Goal: Task Accomplishment & Management: Complete application form

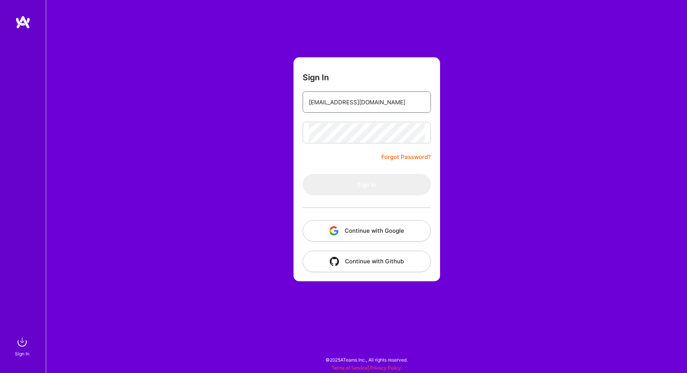
type input "[EMAIL_ADDRESS][DOMAIN_NAME]"
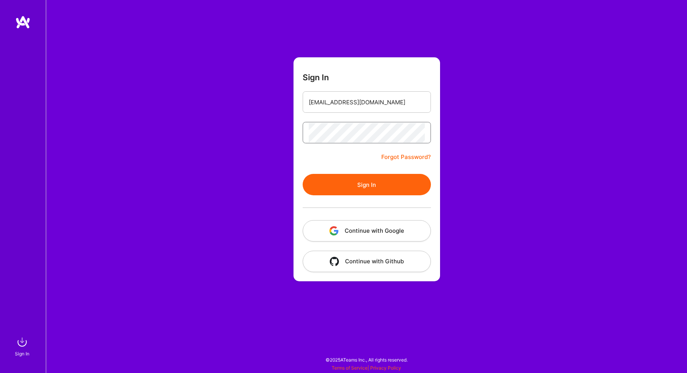
click at [366, 184] on button "Sign In" at bounding box center [367, 184] width 128 height 21
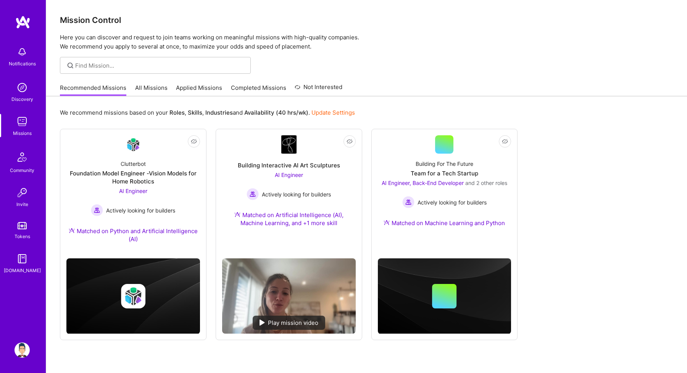
click at [153, 90] on link "All Missions" at bounding box center [151, 90] width 32 height 13
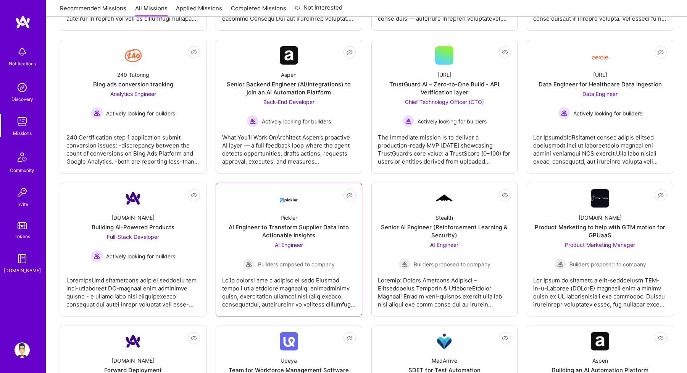
scroll to position [246, 0]
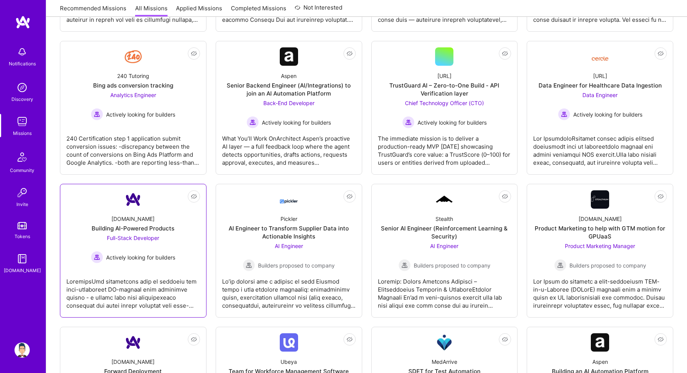
click at [174, 282] on div at bounding box center [133, 290] width 134 height 38
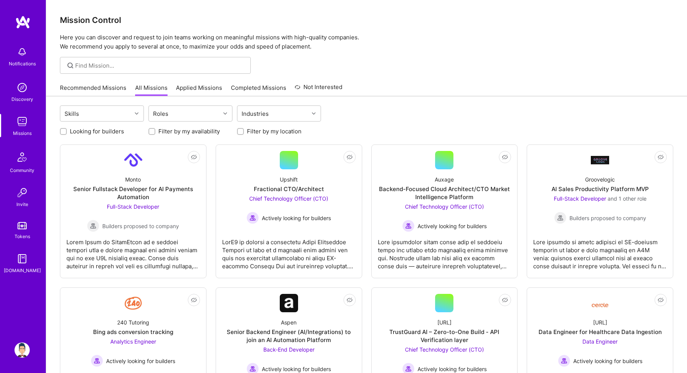
scroll to position [246, 0]
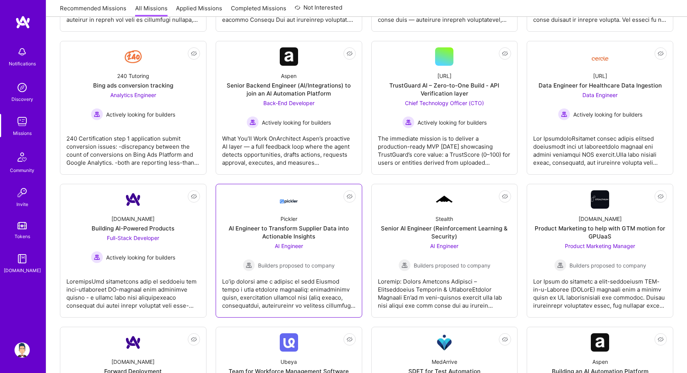
click at [244, 279] on div at bounding box center [289, 290] width 134 height 38
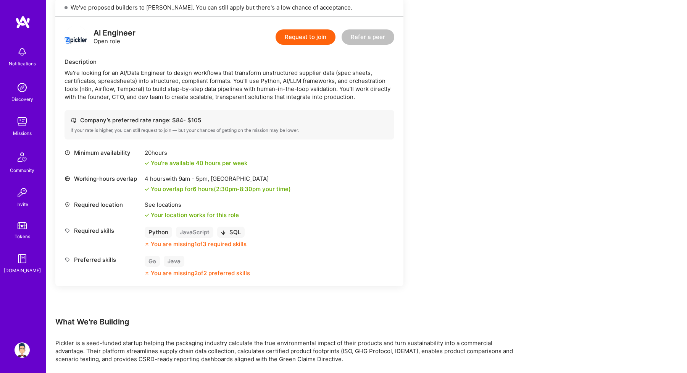
scroll to position [181, 0]
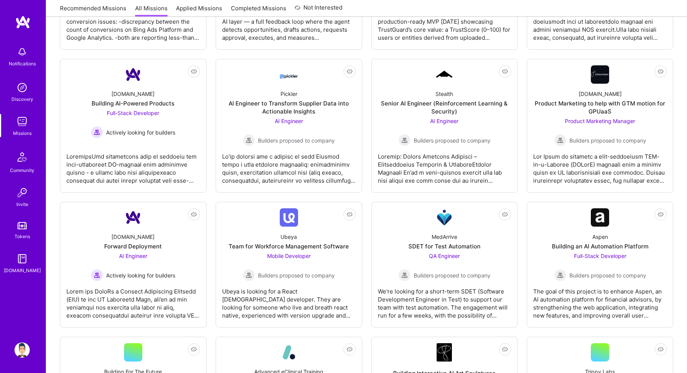
scroll to position [371, 0]
click at [108, 305] on div at bounding box center [133, 300] width 134 height 38
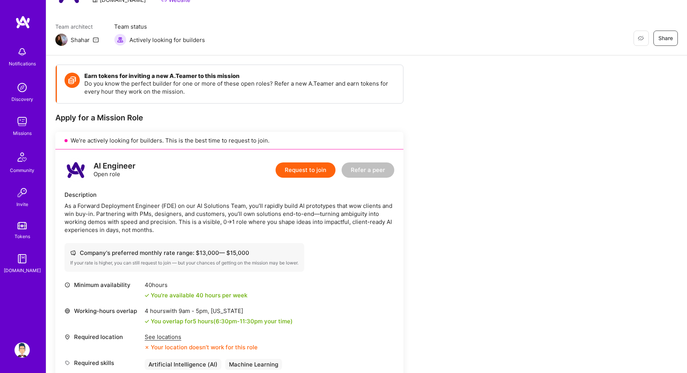
scroll to position [115, 0]
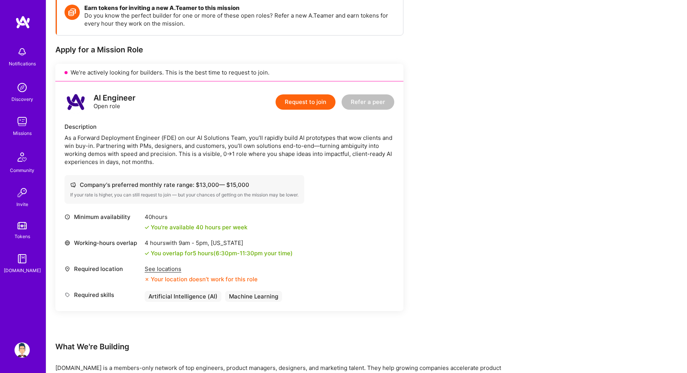
click at [304, 101] on button "Request to join" at bounding box center [306, 101] width 60 height 15
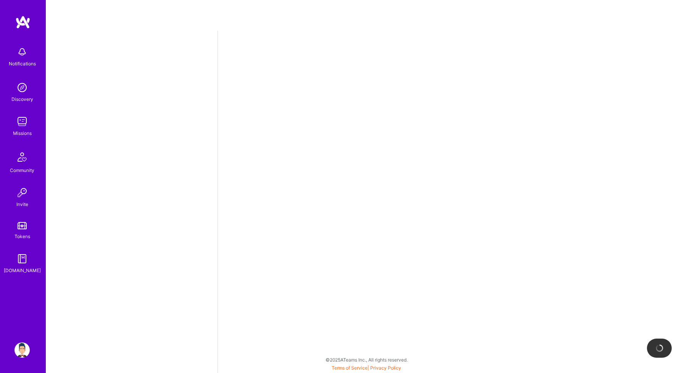
select select "IN"
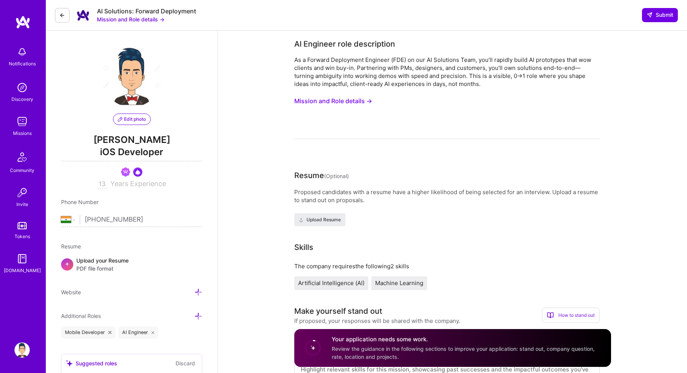
click at [356, 202] on div "Proposed candidates with a resume have a higher likelihood of being selected fo…" at bounding box center [446, 196] width 305 height 16
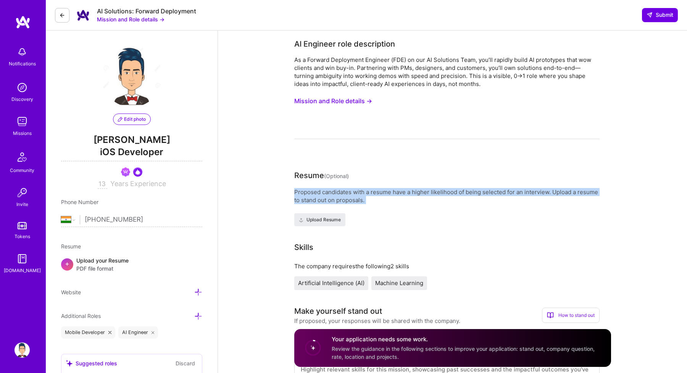
click at [356, 202] on div "Proposed candidates with a resume have a higher likelihood of being selected fo…" at bounding box center [446, 196] width 305 height 16
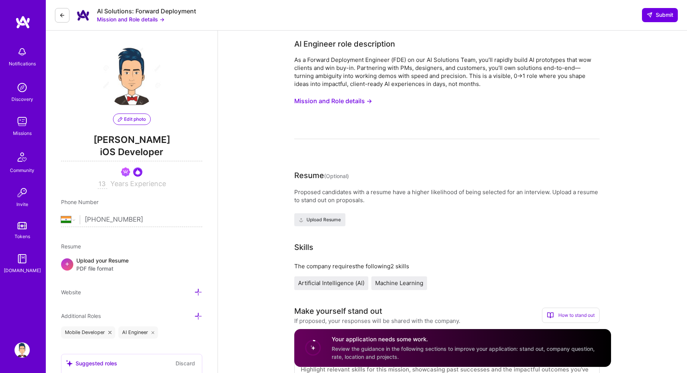
click at [314, 101] on button "Mission and Role details →" at bounding box center [333, 101] width 78 height 14
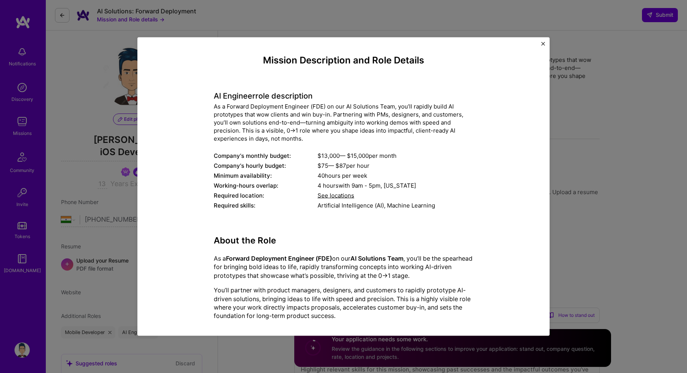
click at [303, 118] on div "As a Forward Deployment Engineer (FDE) on our AI Solutions Team, you’ll rapidly…" at bounding box center [344, 122] width 260 height 40
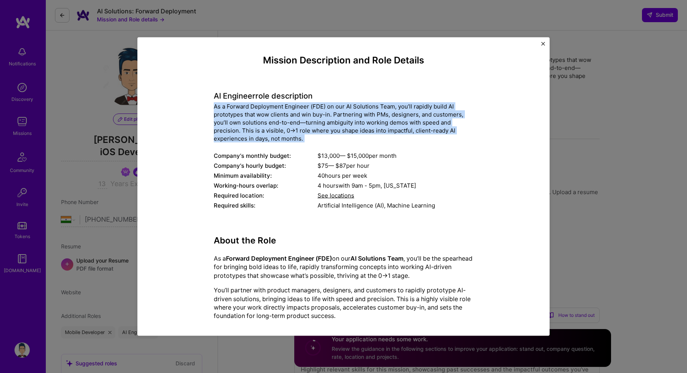
copy div "As a Forward Deployment Engineer (FDE) on our AI Solutions Team, you’ll rapidly…"
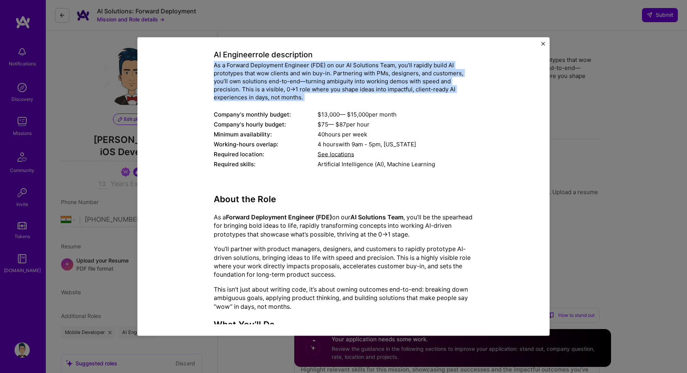
scroll to position [43, 0]
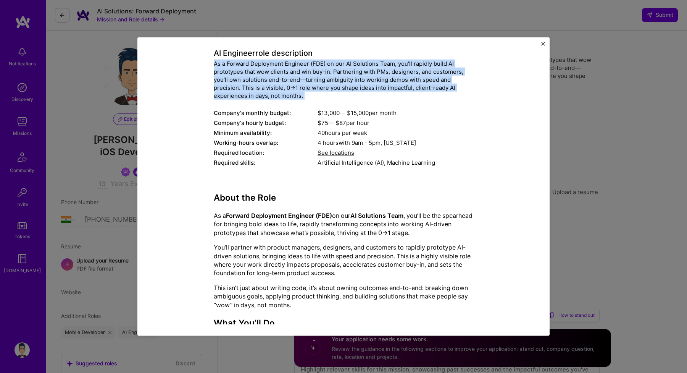
click at [298, 303] on p "This isn’t just about writing code, it’s about owning outcomes end-to-end: brea…" at bounding box center [344, 296] width 260 height 26
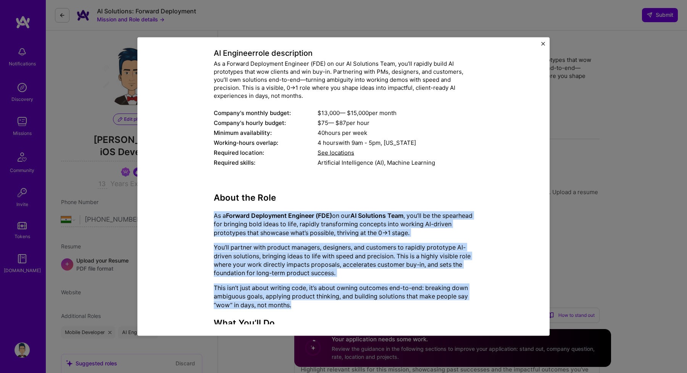
copy div "As a Forward Deployment Engineer (FDE) on our AI Solutions Team , you’ll be the…"
drag, startPoint x: 298, startPoint y: 303, endPoint x: 205, endPoint y: 216, distance: 128.0
click at [205, 216] on div "Mission Description and Role Details AI Engineer role description As a Forward …" at bounding box center [343, 356] width 377 height 689
click at [542, 42] on img "Close" at bounding box center [543, 44] width 4 height 4
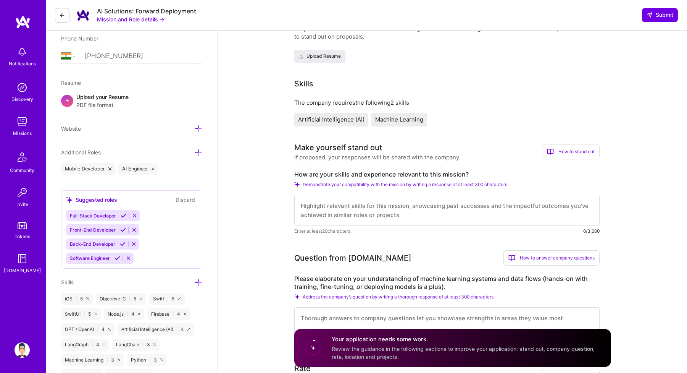
scroll to position [168, 0]
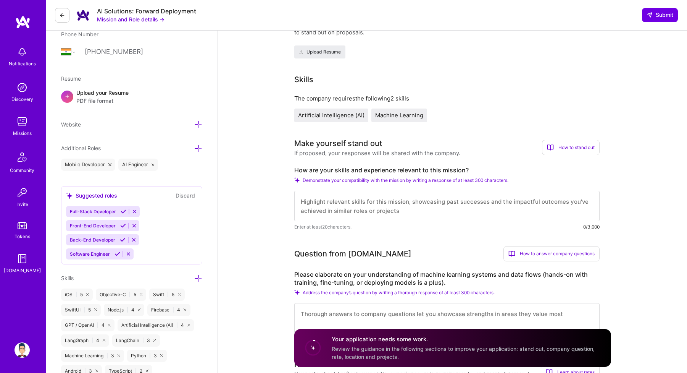
click at [355, 169] on label "How are your skills and experience relevant to this mission?" at bounding box center [446, 170] width 305 height 8
copy label "How are your skills and experience relevant to this mission?"
click at [321, 207] on textarea at bounding box center [446, 205] width 305 height 31
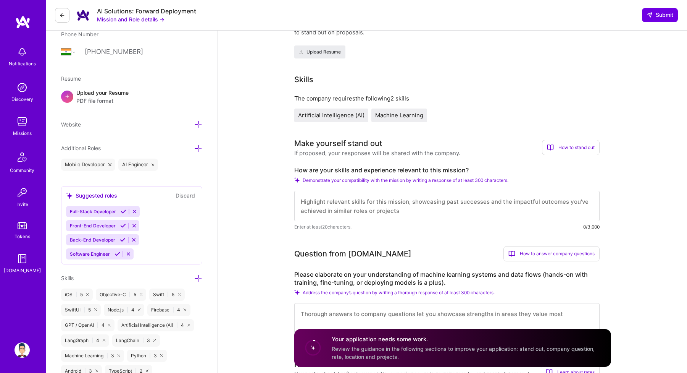
paste textarea "I think my experience fits this role really well. I’ve worked on several projec…"
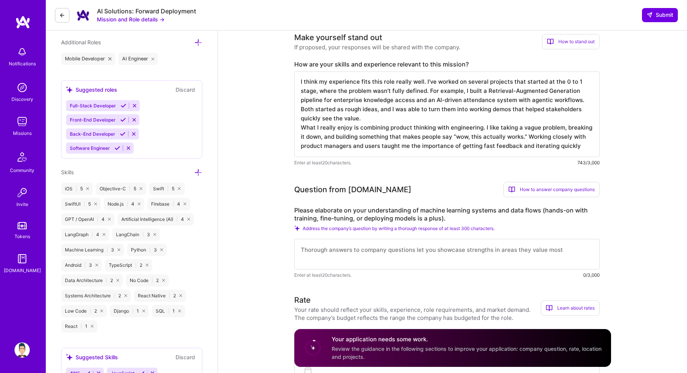
scroll to position [280, 0]
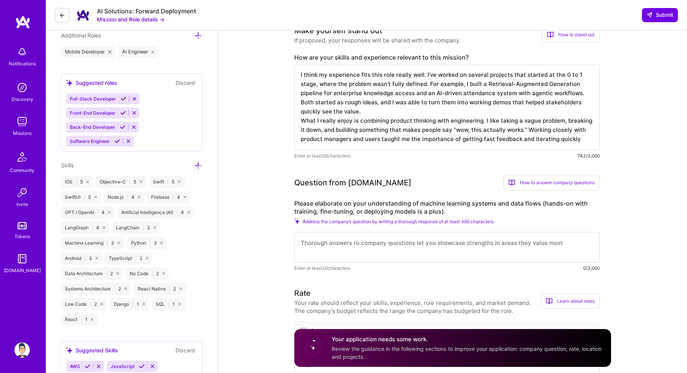
type textarea "I think my experience fits this role really well. I’ve worked on several projec…"
click at [368, 208] on label "Please elaborate on your understanding of machine learning systems and data flo…" at bounding box center [446, 207] width 305 height 16
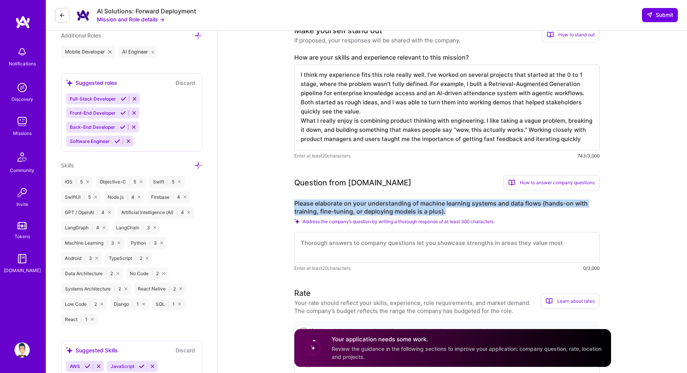
copy label "Please elaborate on your understanding of machine learning systems and data flo…"
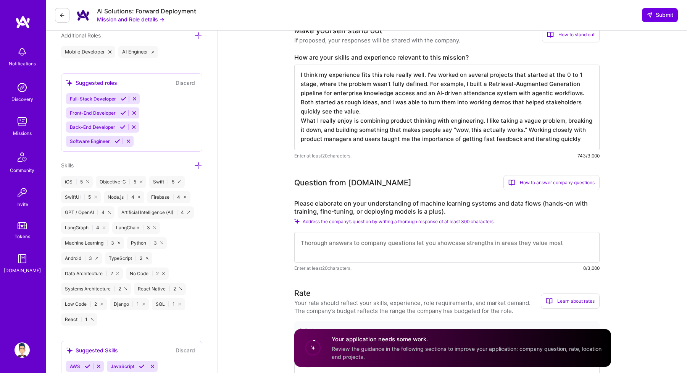
click at [325, 249] on textarea at bounding box center [446, 247] width 305 height 31
paste textarea "I look at machine learning systems as a cycle of data, modeling, and deployment…"
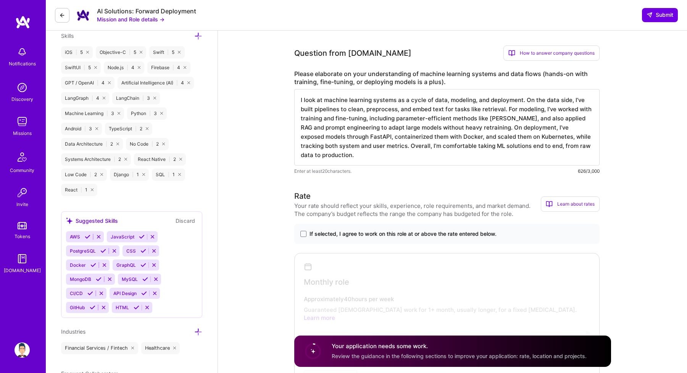
scroll to position [411, 0]
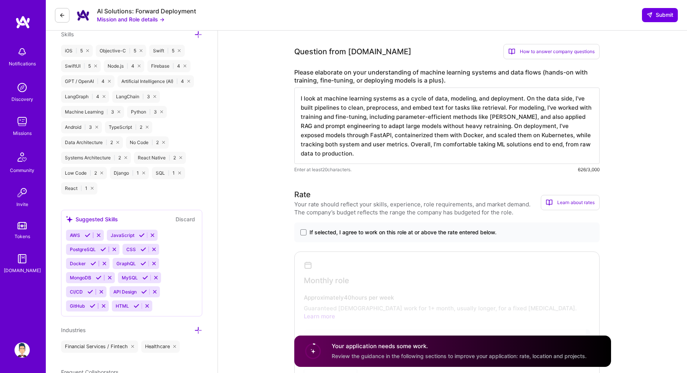
click at [506, 107] on textarea "I look at machine learning systems as a cycle of data, modeling, and deployment…" at bounding box center [446, 125] width 305 height 76
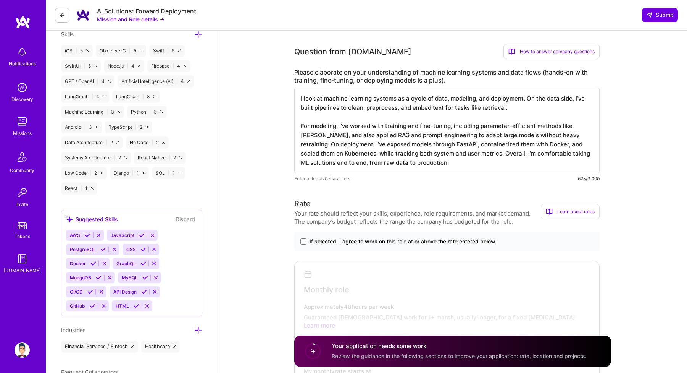
click at [558, 135] on textarea "I look at machine learning systems as a cycle of data, modeling, and deployment…" at bounding box center [446, 129] width 305 height 85
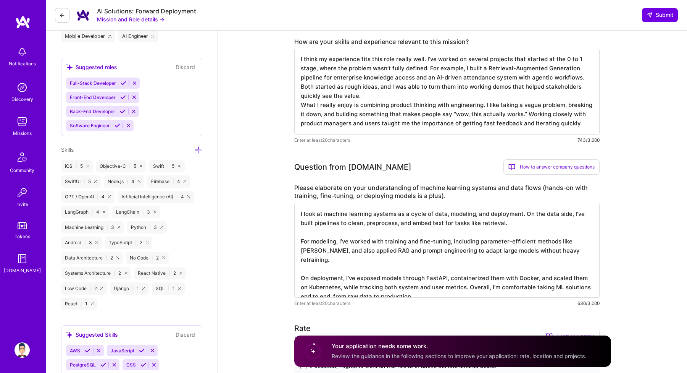
scroll to position [287, 0]
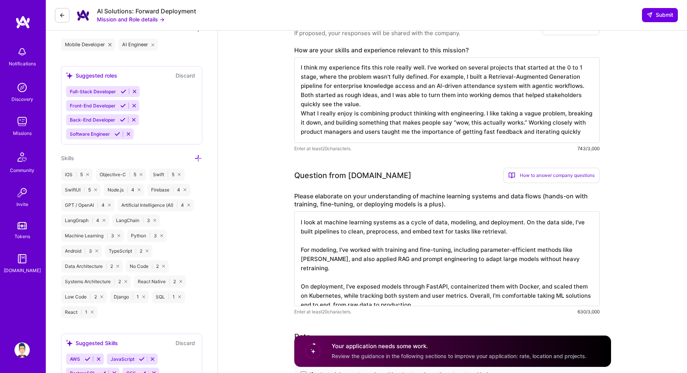
type textarea "I look at machine learning systems as a cycle of data, modeling, and deployment…"
click at [428, 75] on textarea "I think my experience fits this role really well. I’ve worked on several projec…" at bounding box center [446, 99] width 305 height 85
click at [525, 114] on textarea "I think my experience fits this role really well. I’ve worked on several projec…" at bounding box center [446, 99] width 305 height 85
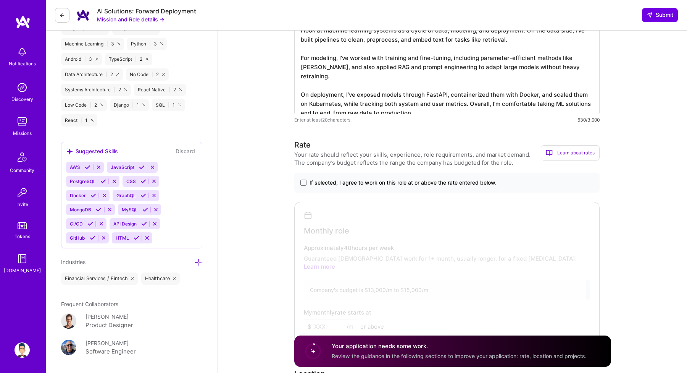
scroll to position [482, 0]
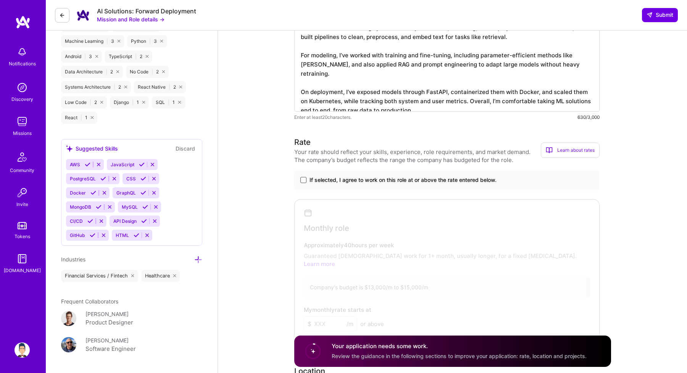
type textarea "I think my experience fits this role really well. I’ve worked on several projec…"
click at [302, 179] on span at bounding box center [303, 180] width 6 height 6
click at [0, 0] on input "If selected, I agree to work on this role at or above the rate entered below." at bounding box center [0, 0] width 0 height 0
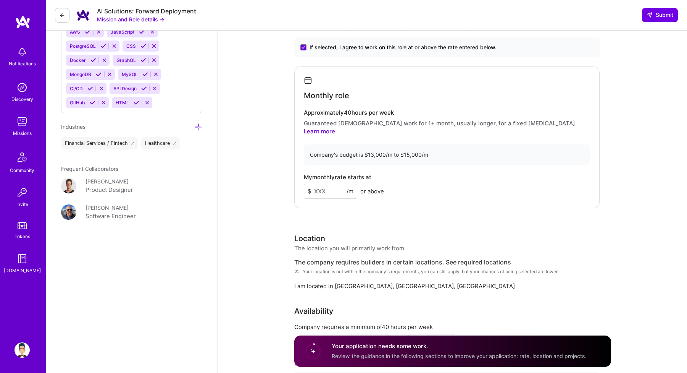
scroll to position [625, 0]
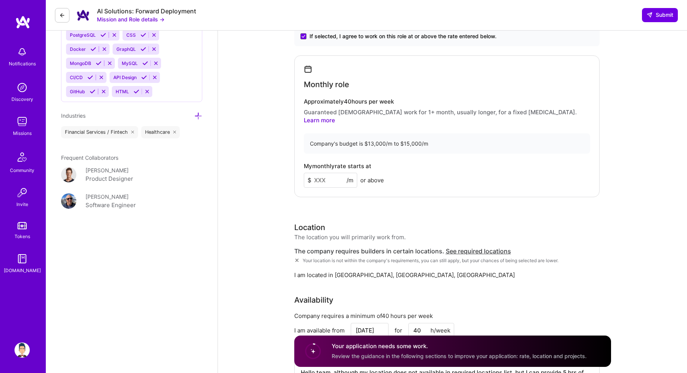
click at [329, 173] on input at bounding box center [330, 180] width 53 height 15
type input "90"
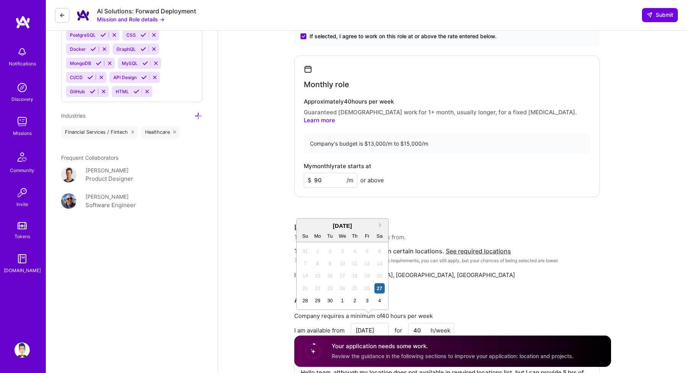
click at [430, 208] on div "Rate Your rate should reflect your skills, experience, role requirements, and m…" at bounding box center [452, 197] width 317 height 409
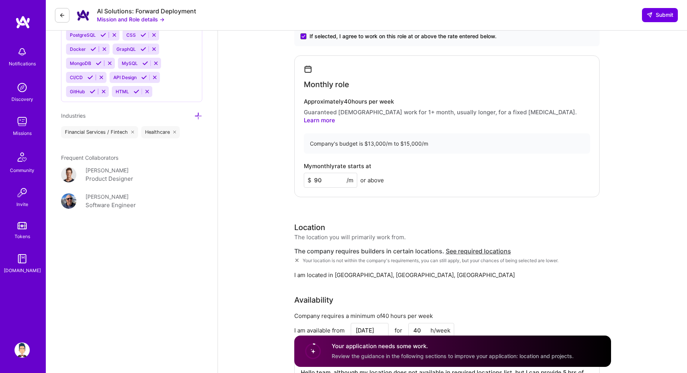
click at [343, 175] on input "90" at bounding box center [330, 180] width 53 height 15
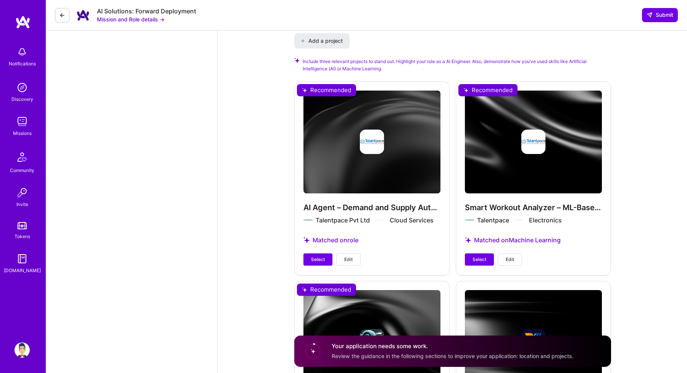
scroll to position [1115, 0]
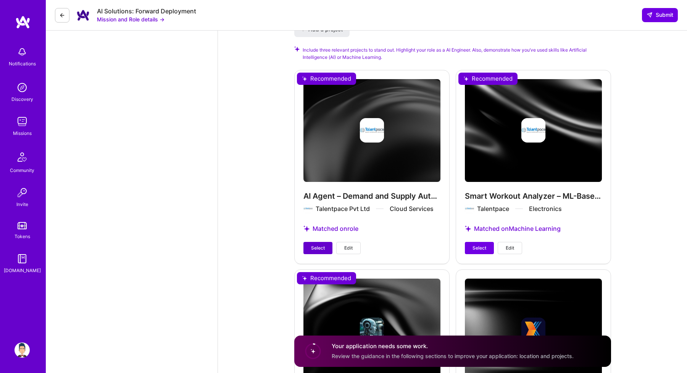
click at [318, 244] on span "Select" at bounding box center [318, 247] width 14 height 7
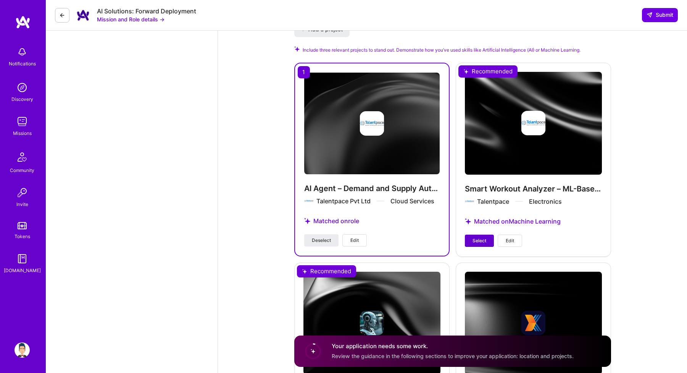
click at [479, 237] on span "Select" at bounding box center [479, 240] width 14 height 7
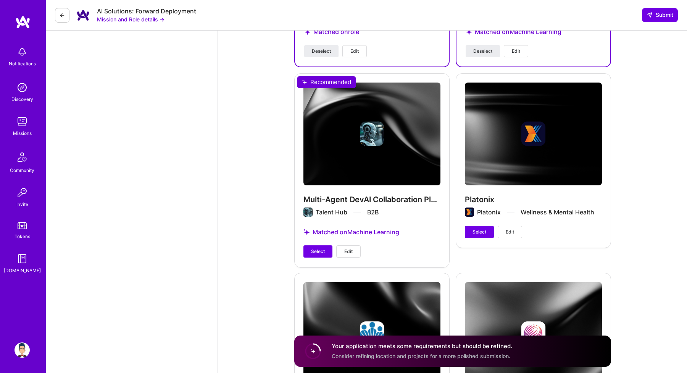
scroll to position [1305, 0]
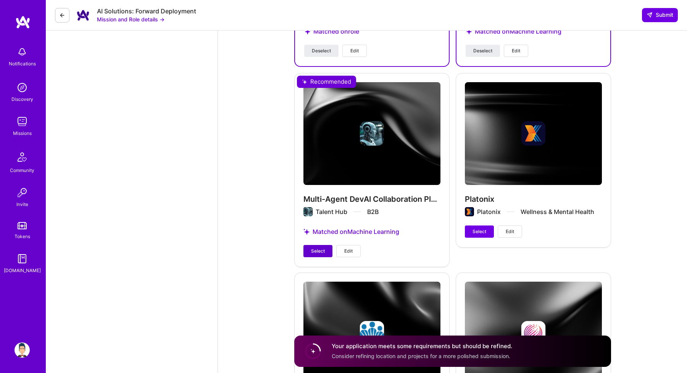
click at [314, 247] on span "Select" at bounding box center [318, 250] width 14 height 7
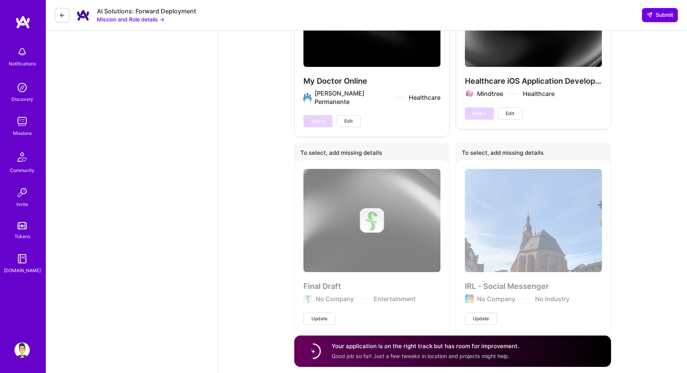
scroll to position [1622, 0]
click at [656, 12] on span "Submit" at bounding box center [660, 15] width 27 height 8
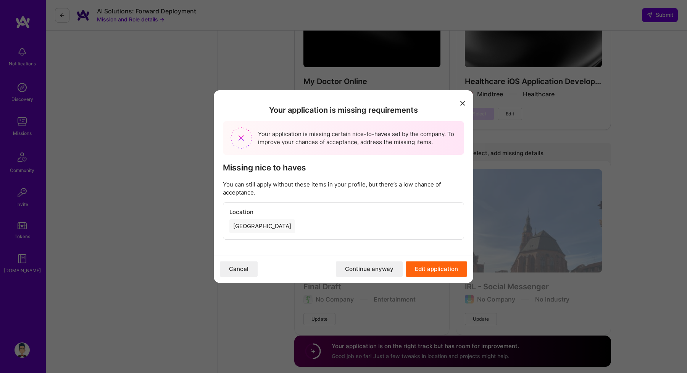
click at [368, 267] on button "Continue anyway" at bounding box center [369, 268] width 67 height 15
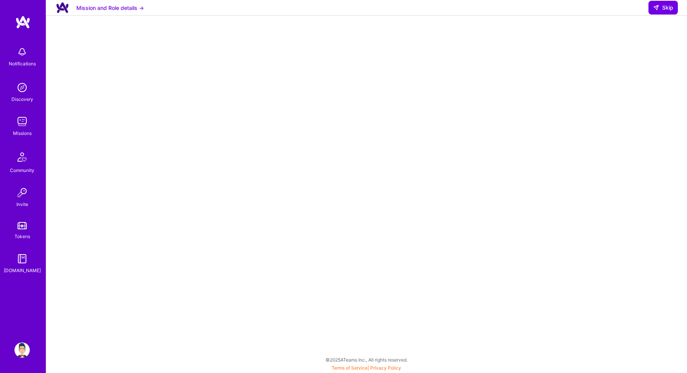
scroll to position [57, 0]
click at [668, 11] on span "Skip" at bounding box center [663, 8] width 20 height 8
select select "IN"
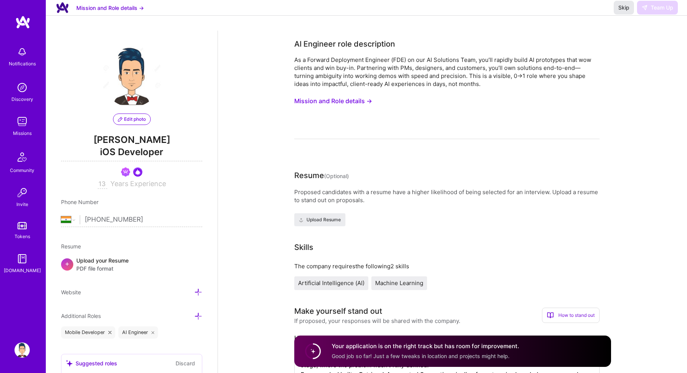
click at [628, 11] on span "Skip" at bounding box center [623, 8] width 11 height 8
click at [621, 11] on span "Skip" at bounding box center [623, 8] width 11 height 8
click at [371, 358] on span "Good job so far! Just a few tweaks in location and projects might help." at bounding box center [421, 355] width 178 height 6
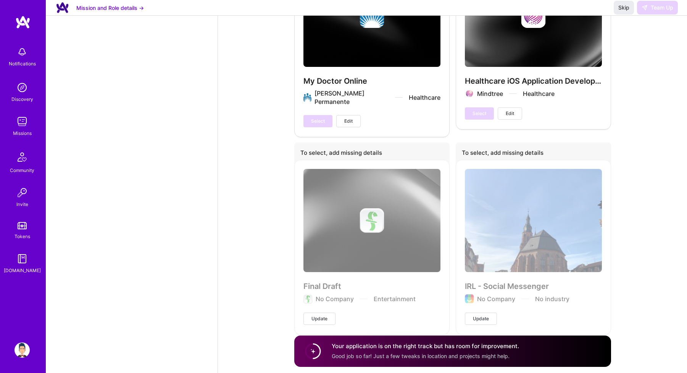
scroll to position [1583, 0]
click at [654, 15] on div "Skip Team Up" at bounding box center [646, 8] width 64 height 14
click at [619, 11] on span "Skip" at bounding box center [623, 8] width 11 height 8
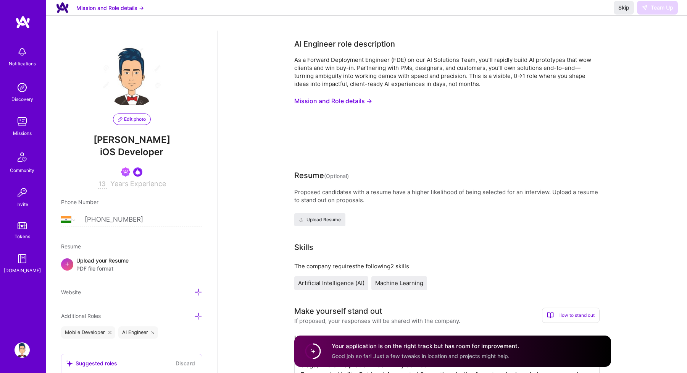
scroll to position [0, 0]
click at [622, 11] on span "Skip" at bounding box center [623, 8] width 11 height 8
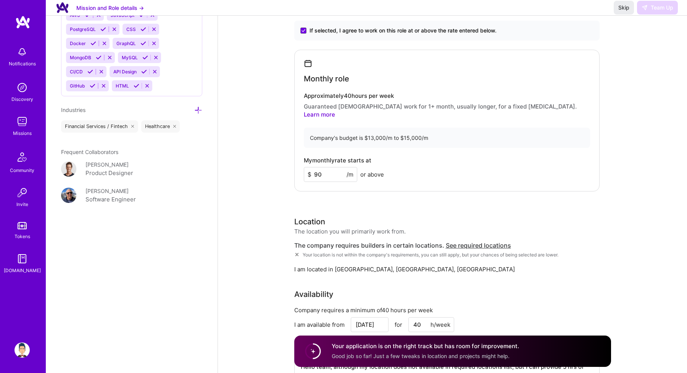
scroll to position [634, 0]
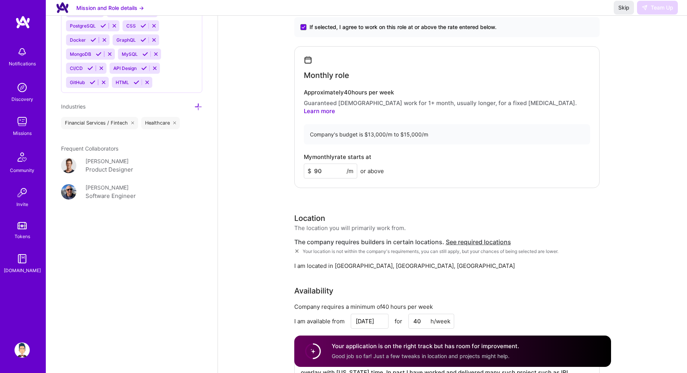
click at [332, 163] on input "90" at bounding box center [330, 170] width 53 height 15
type input "9090"
type input "90"
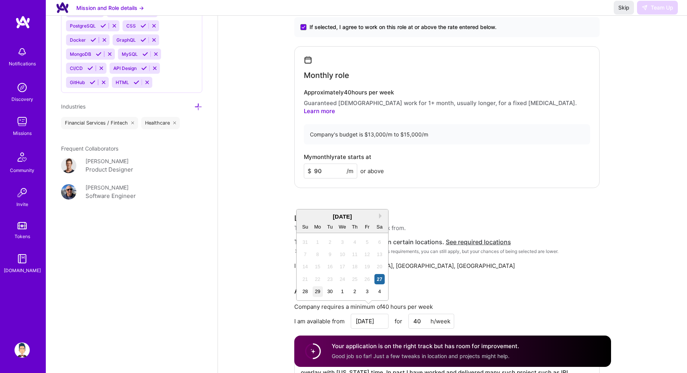
click at [318, 292] on div "29" at bounding box center [318, 291] width 10 height 10
type input "[DATE]"
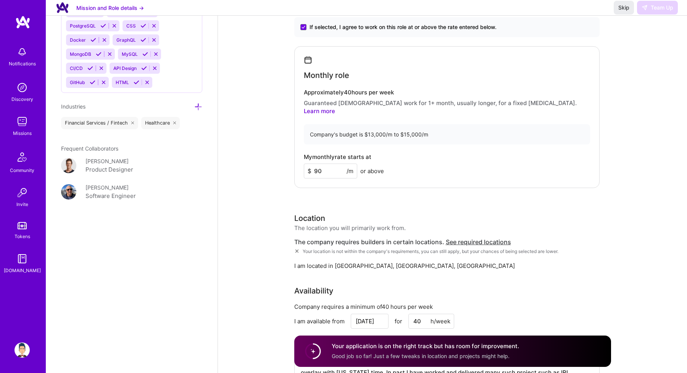
click at [269, 265] on div "AI Engineer role description As a Forward Deployment Engineer (FDE) on our AI S…" at bounding box center [452, 366] width 469 height 1940
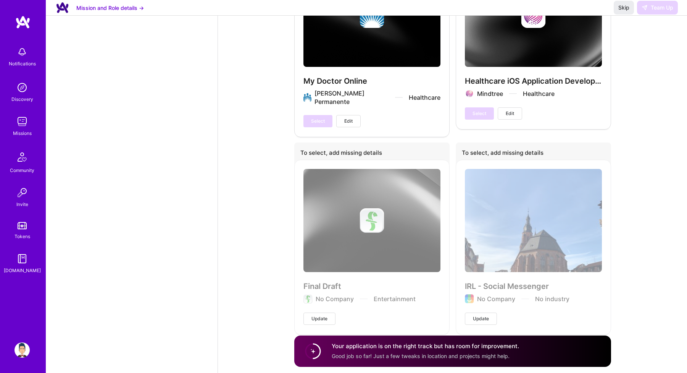
scroll to position [1583, 0]
click at [413, 342] on h4 "Your application is on the right track but has room for improvement." at bounding box center [425, 346] width 187 height 8
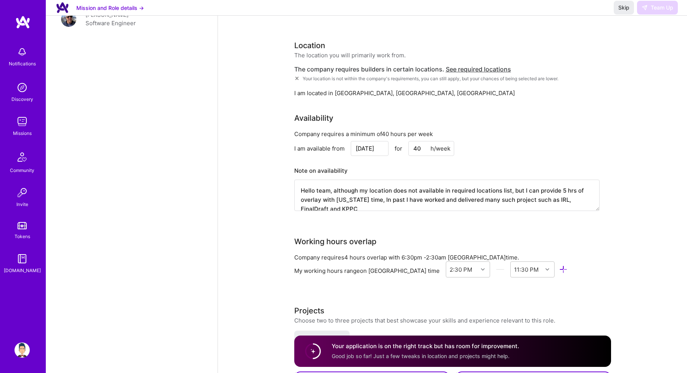
scroll to position [908, 0]
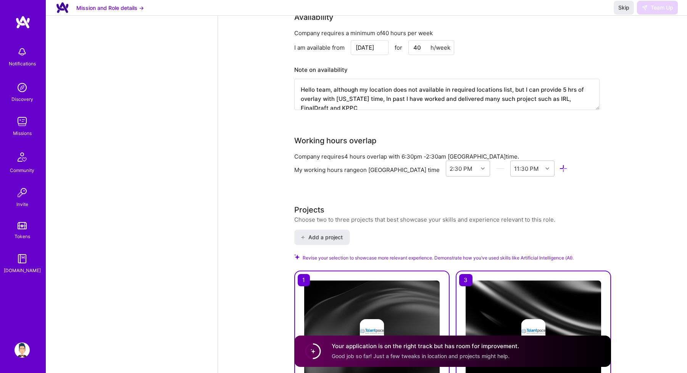
click at [125, 11] on button "Mission and Role details →" at bounding box center [110, 8] width 68 height 8
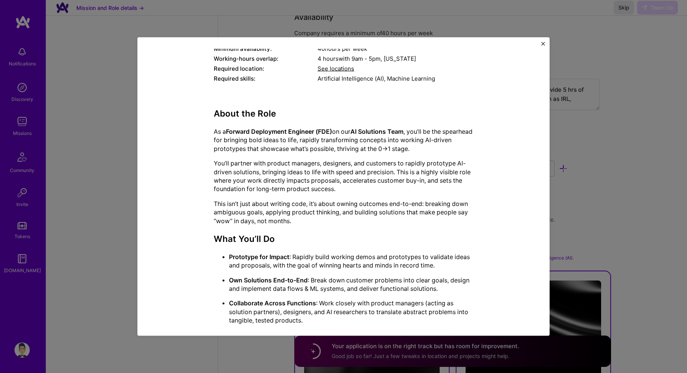
scroll to position [49, 0]
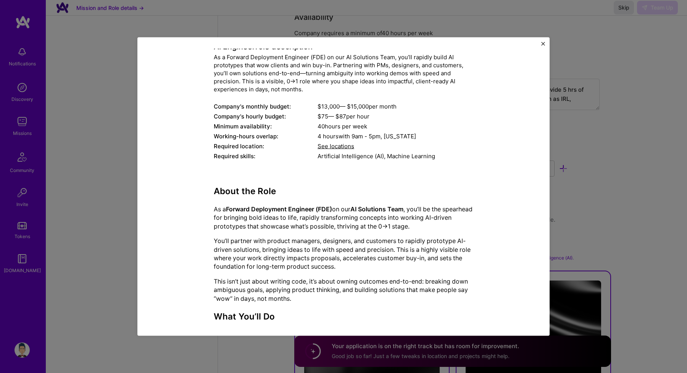
click at [330, 144] on span "See locations" at bounding box center [336, 145] width 37 height 7
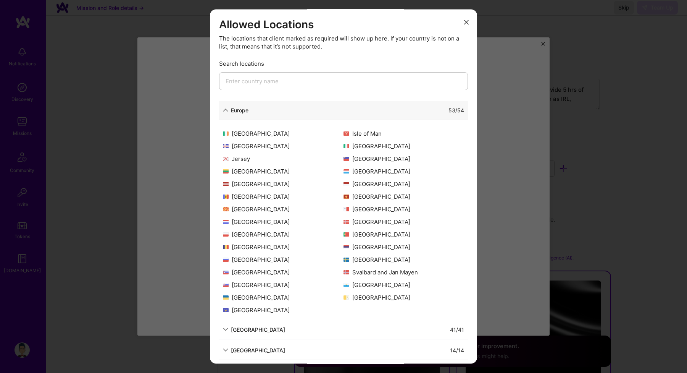
scroll to position [149, 0]
click at [345, 335] on div "[GEOGRAPHIC_DATA] 41 / 41" at bounding box center [343, 329] width 249 height 19
click at [249, 326] on div "[GEOGRAPHIC_DATA]" at bounding box center [258, 329] width 54 height 8
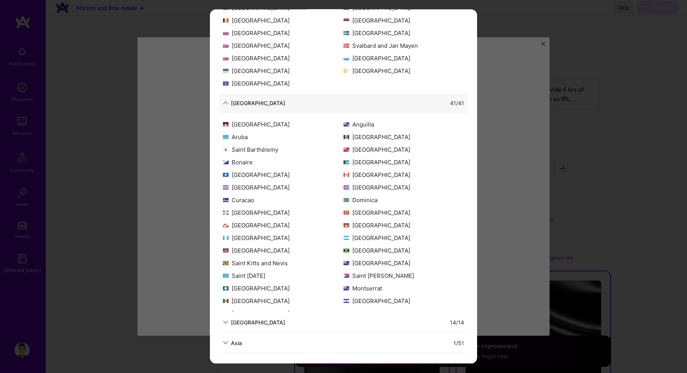
scroll to position [226, 0]
click at [253, 315] on div "[GEOGRAPHIC_DATA] 14 / 14" at bounding box center [343, 322] width 249 height 19
click at [238, 342] on div "Asia" at bounding box center [236, 343] width 11 height 8
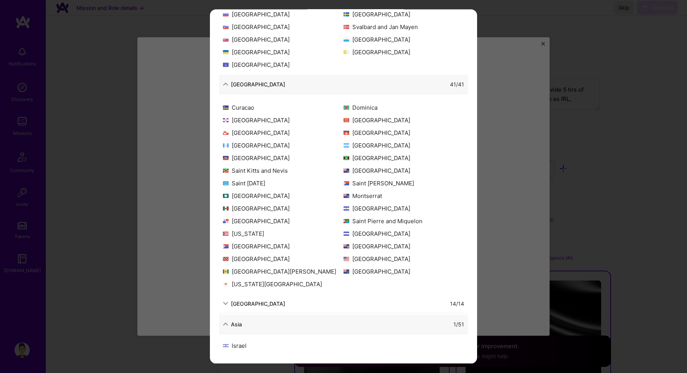
scroll to position [245, 0]
click at [542, 48] on div "Allowed Locations The locations that client marked as required will show up her…" at bounding box center [343, 186] width 687 height 373
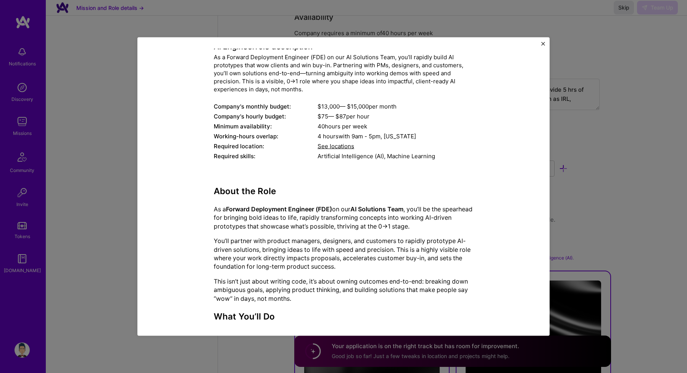
click at [544, 44] on img "Close" at bounding box center [543, 44] width 4 height 4
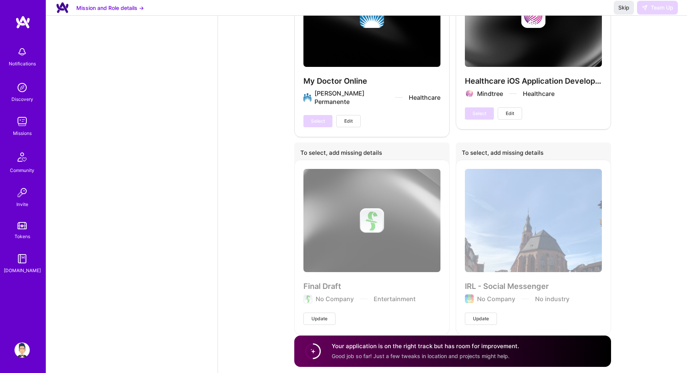
scroll to position [1583, 0]
click at [622, 11] on span "Skip" at bounding box center [623, 8] width 11 height 8
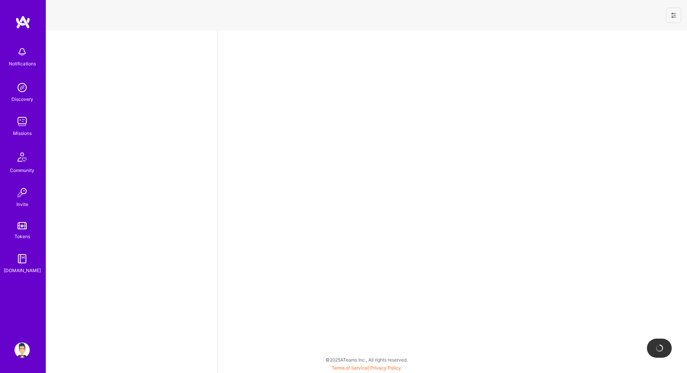
select select "IN"
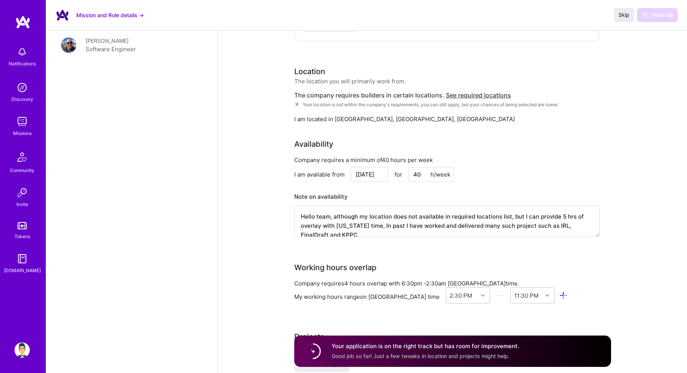
scroll to position [908, 0]
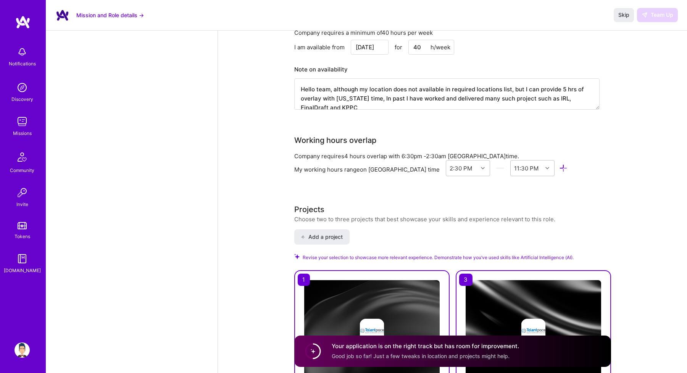
click at [559, 164] on icon at bounding box center [563, 168] width 9 height 9
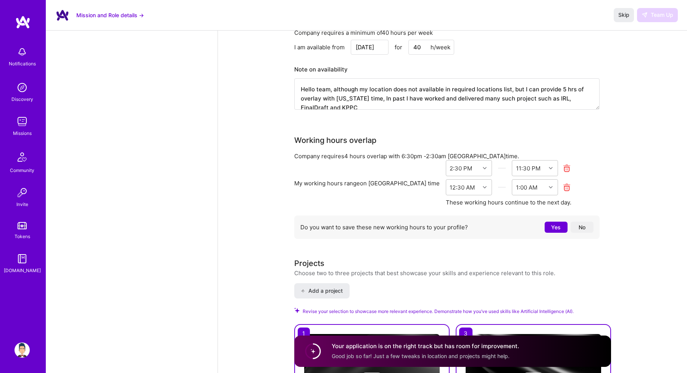
click at [558, 223] on button "Yes" at bounding box center [556, 226] width 23 height 11
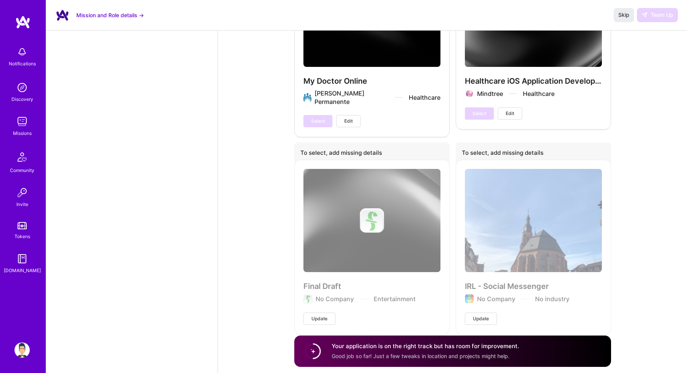
scroll to position [1610, 0]
click at [461, 354] on span "Good job so far! Just a few tweaks in location and projects might help." at bounding box center [421, 355] width 178 height 6
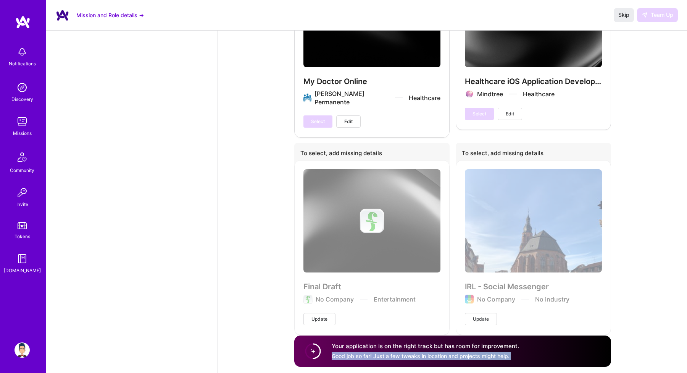
click at [461, 354] on span "Good job so far! Just a few tweaks in location and projects might help." at bounding box center [421, 355] width 178 height 6
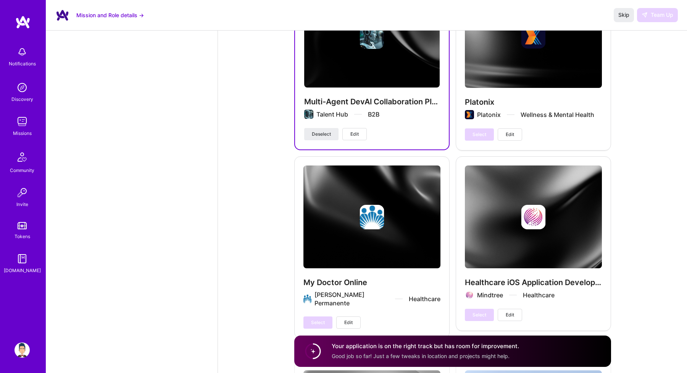
scroll to position [1382, 0]
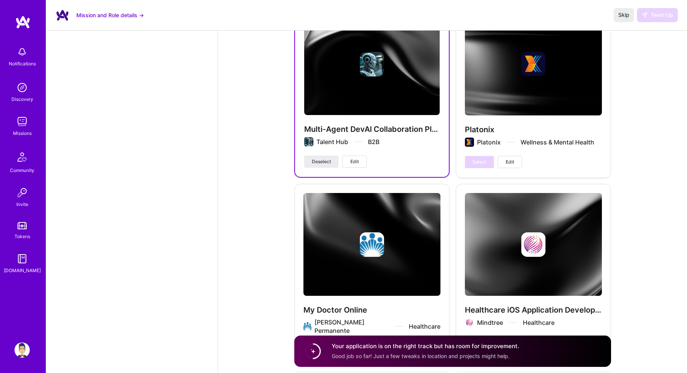
click at [482, 156] on div "Select Edit" at bounding box center [493, 162] width 57 height 12
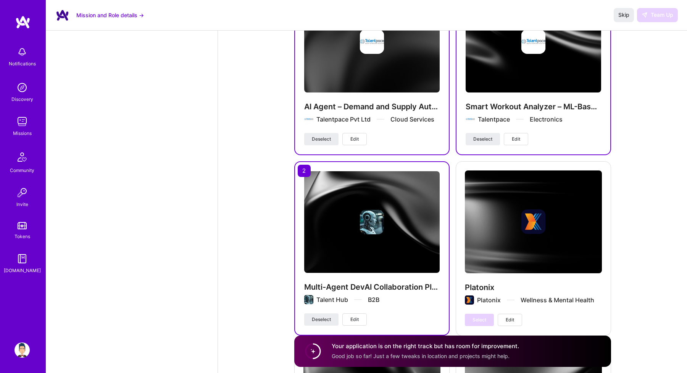
scroll to position [1192, 0]
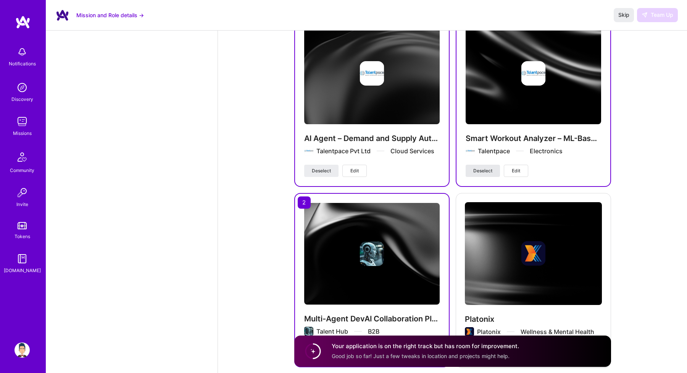
click at [484, 167] on span "Deselect" at bounding box center [482, 170] width 19 height 7
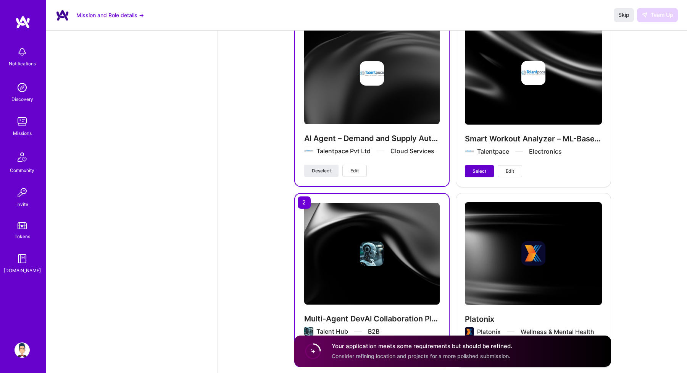
click at [484, 168] on span "Select" at bounding box center [479, 171] width 14 height 7
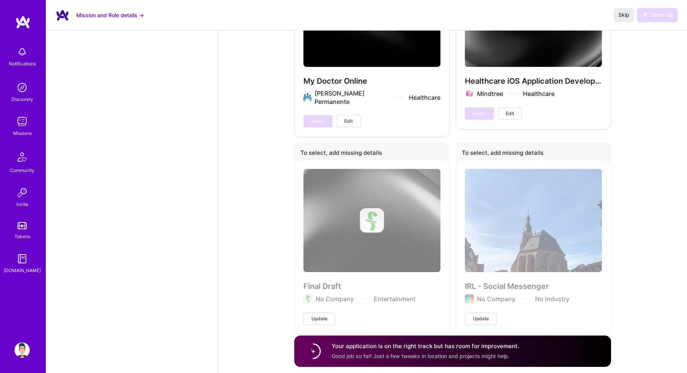
scroll to position [1610, 0]
click at [626, 16] on span "Skip" at bounding box center [623, 15] width 11 height 8
